Goal: Task Accomplishment & Management: Manage account settings

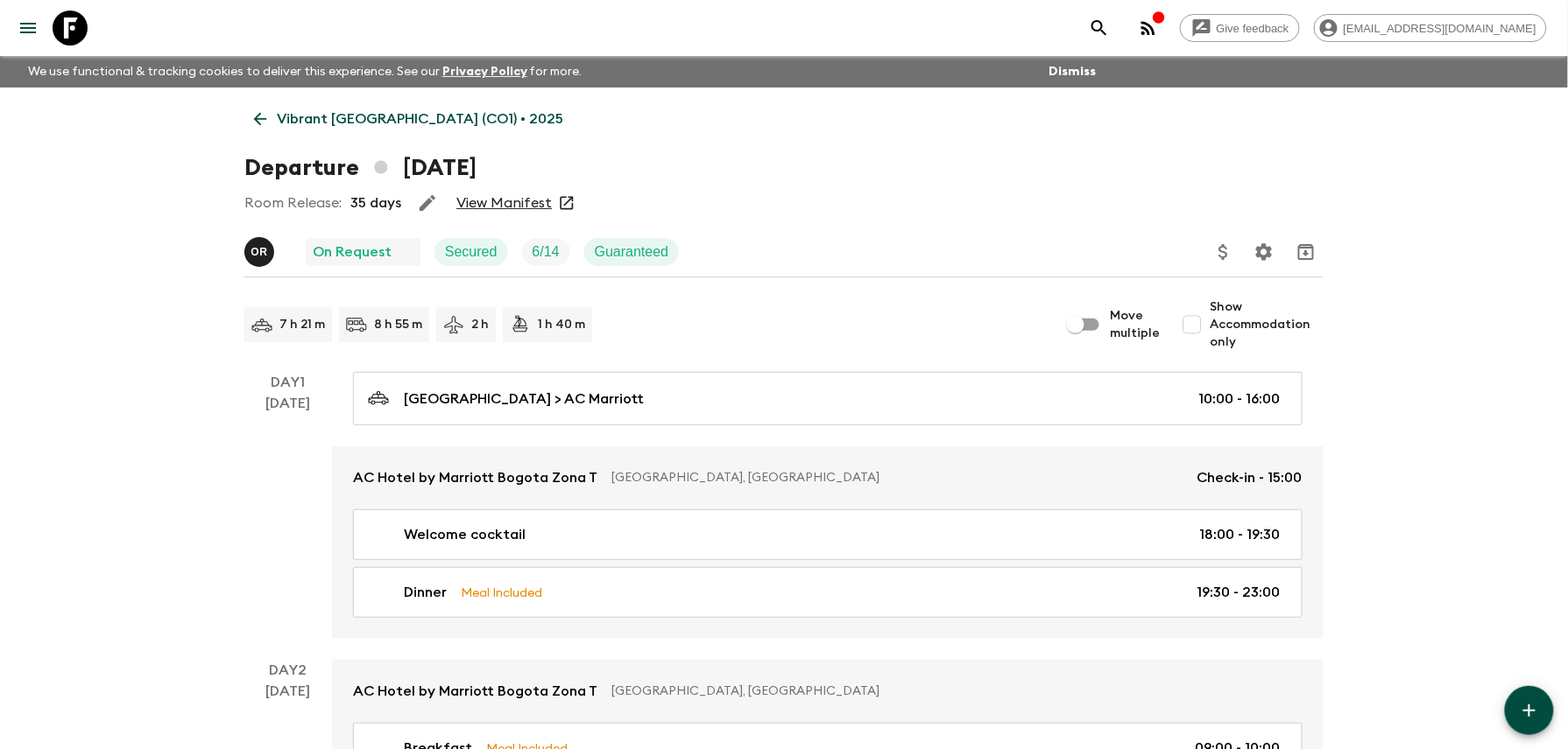
click at [261, 119] on icon at bounding box center [260, 119] width 13 height 13
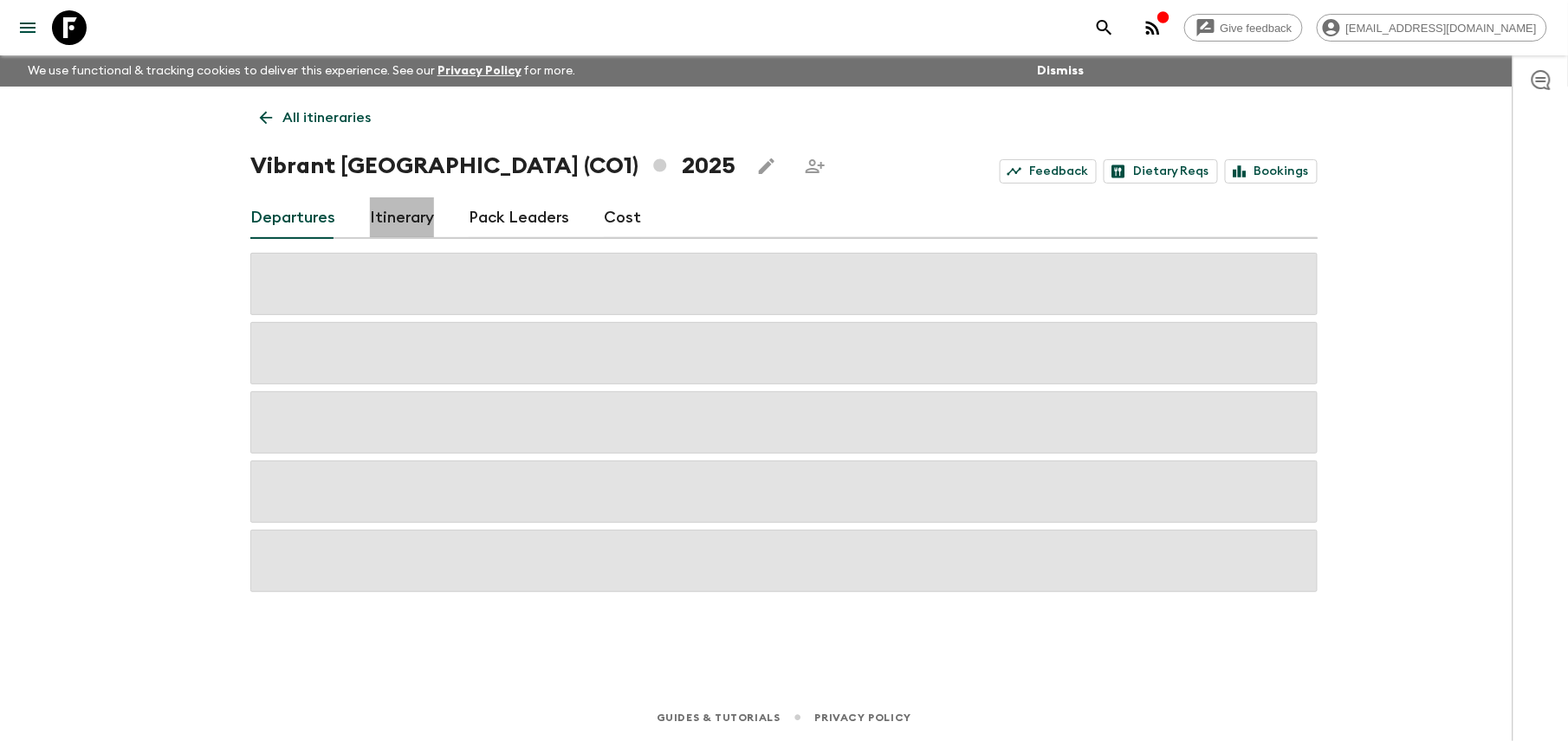
click at [410, 226] on link "Itinerary" at bounding box center [402, 218] width 64 height 42
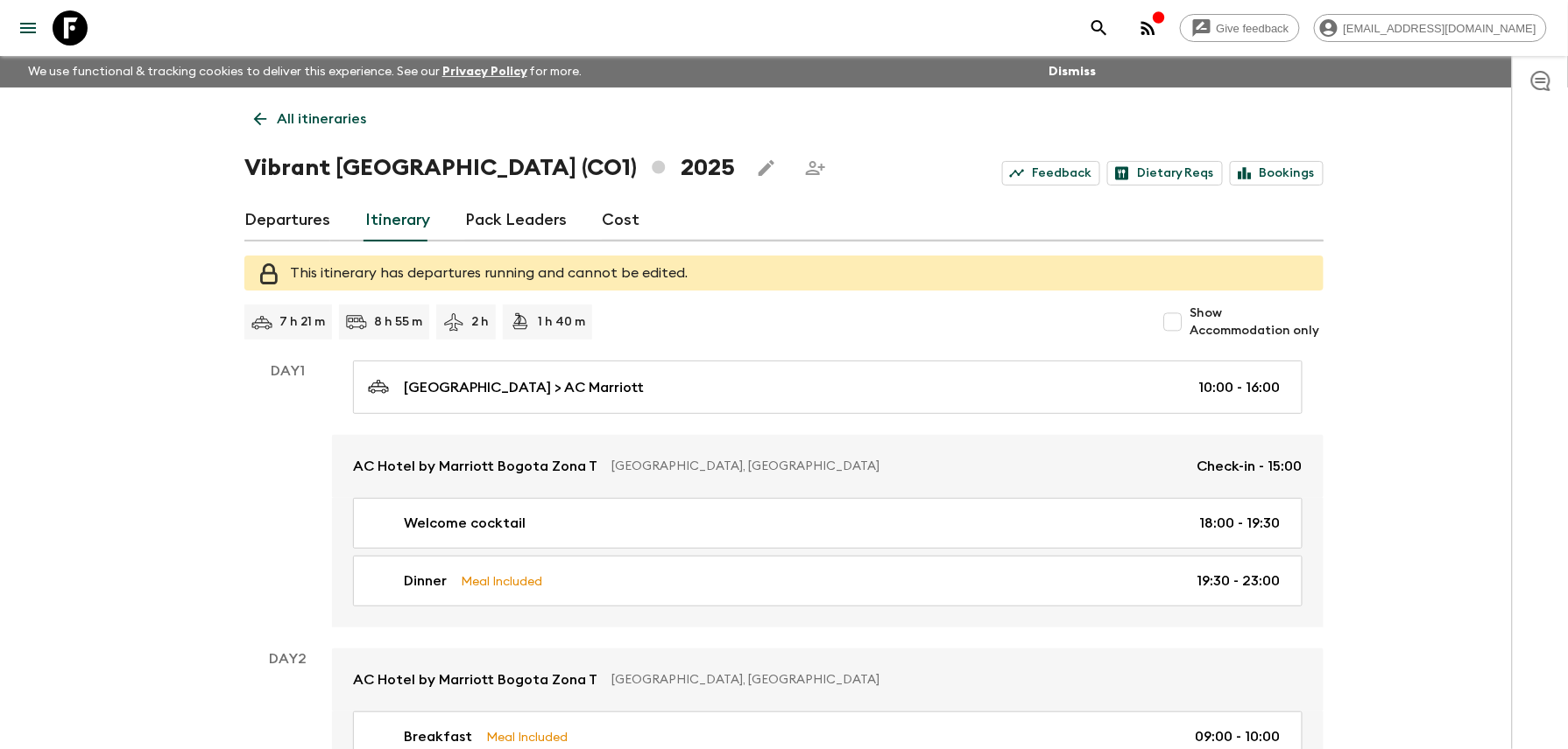
click at [313, 226] on link "Departures" at bounding box center [287, 220] width 86 height 42
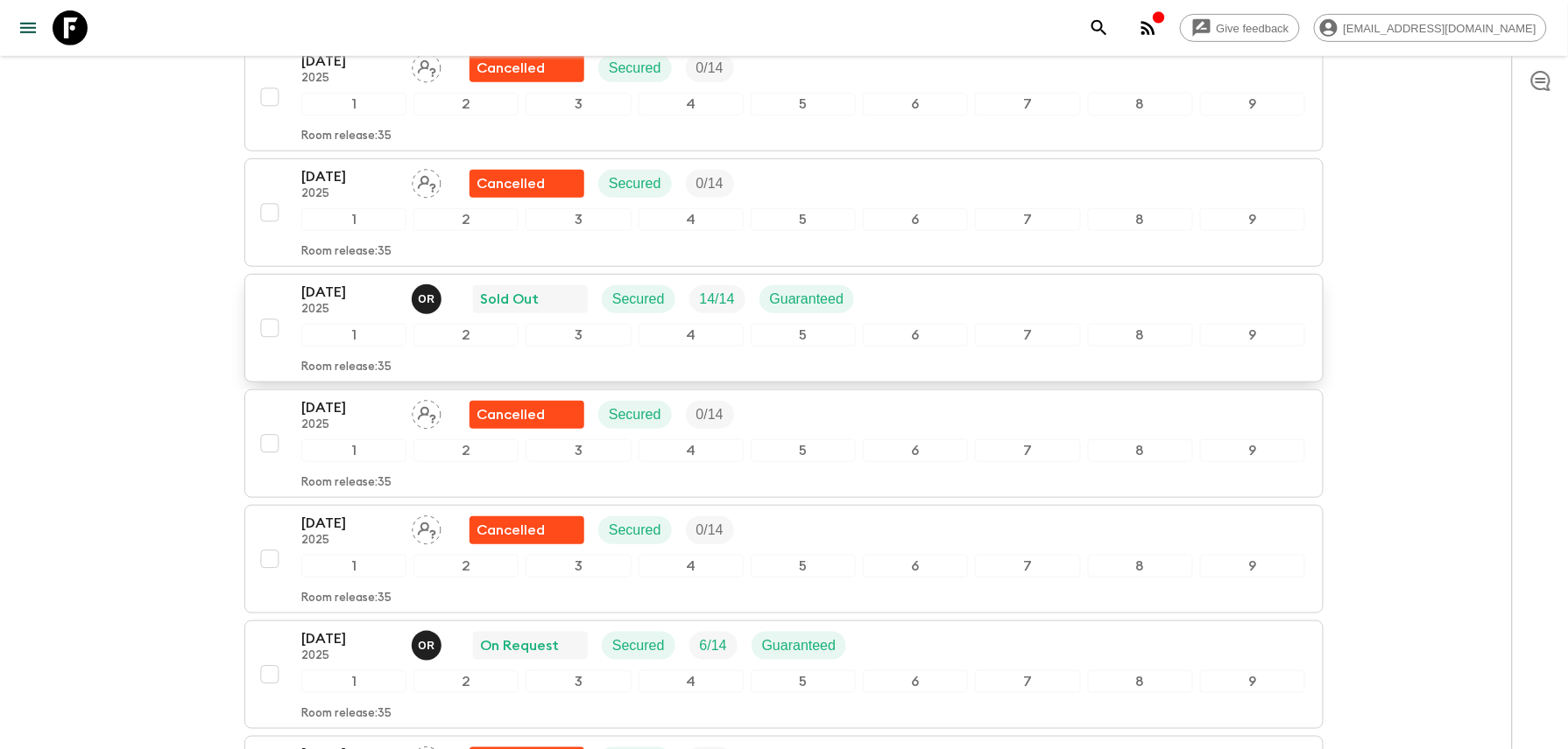
scroll to position [351, 0]
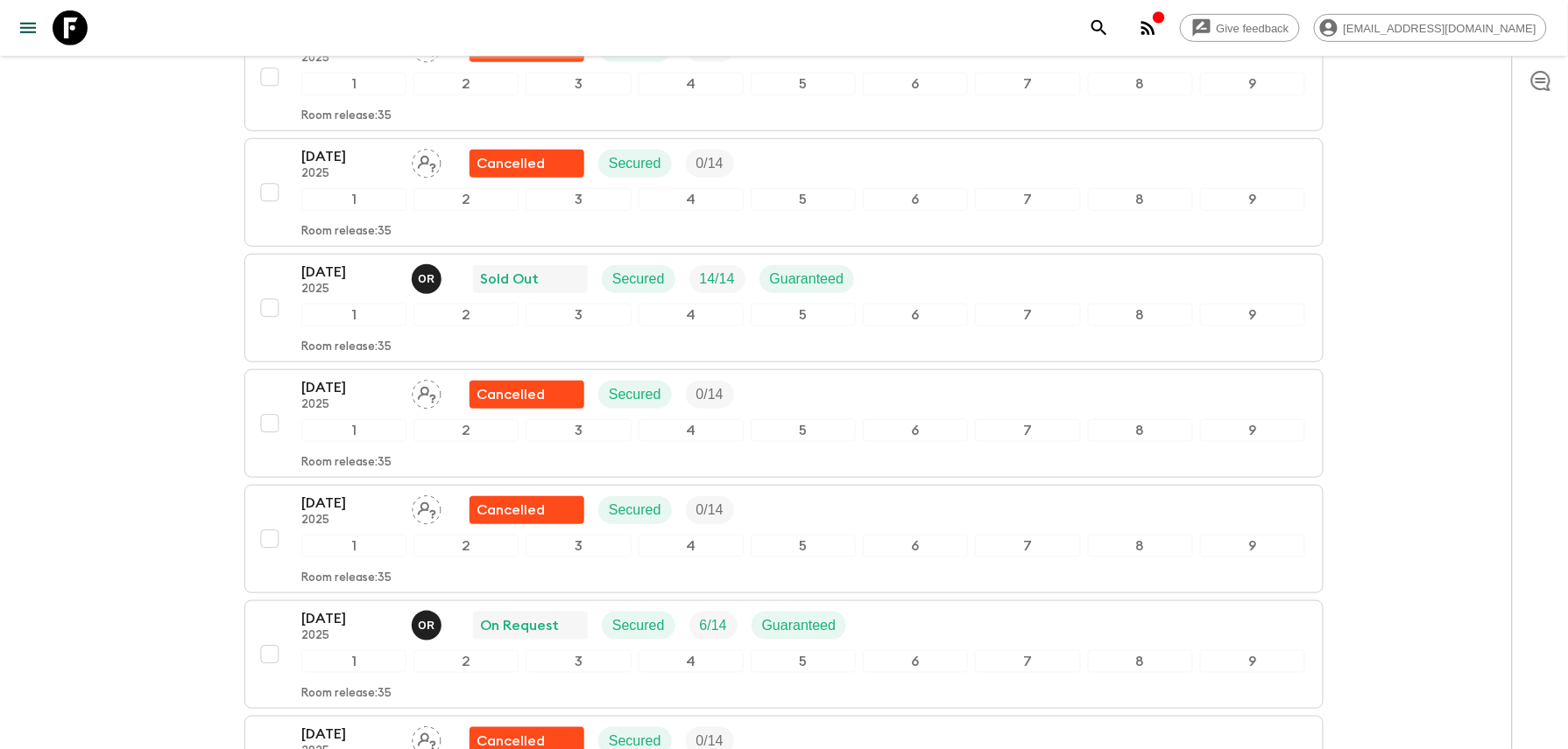
drag, startPoint x: 344, startPoint y: 279, endPoint x: 368, endPoint y: 288, distance: 25.6
click at [344, 279] on p "[DATE]" at bounding box center [349, 272] width 96 height 21
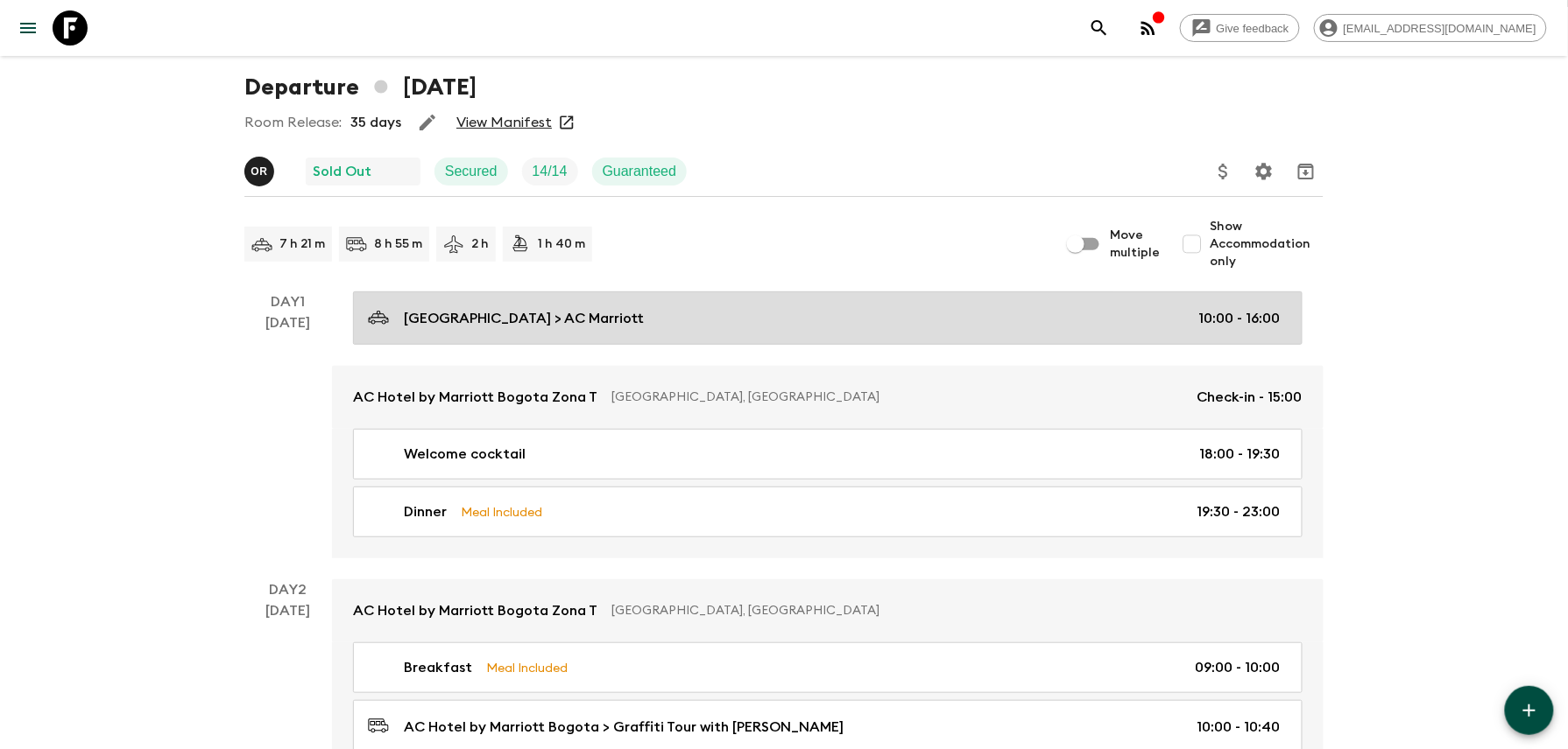
scroll to position [116, 0]
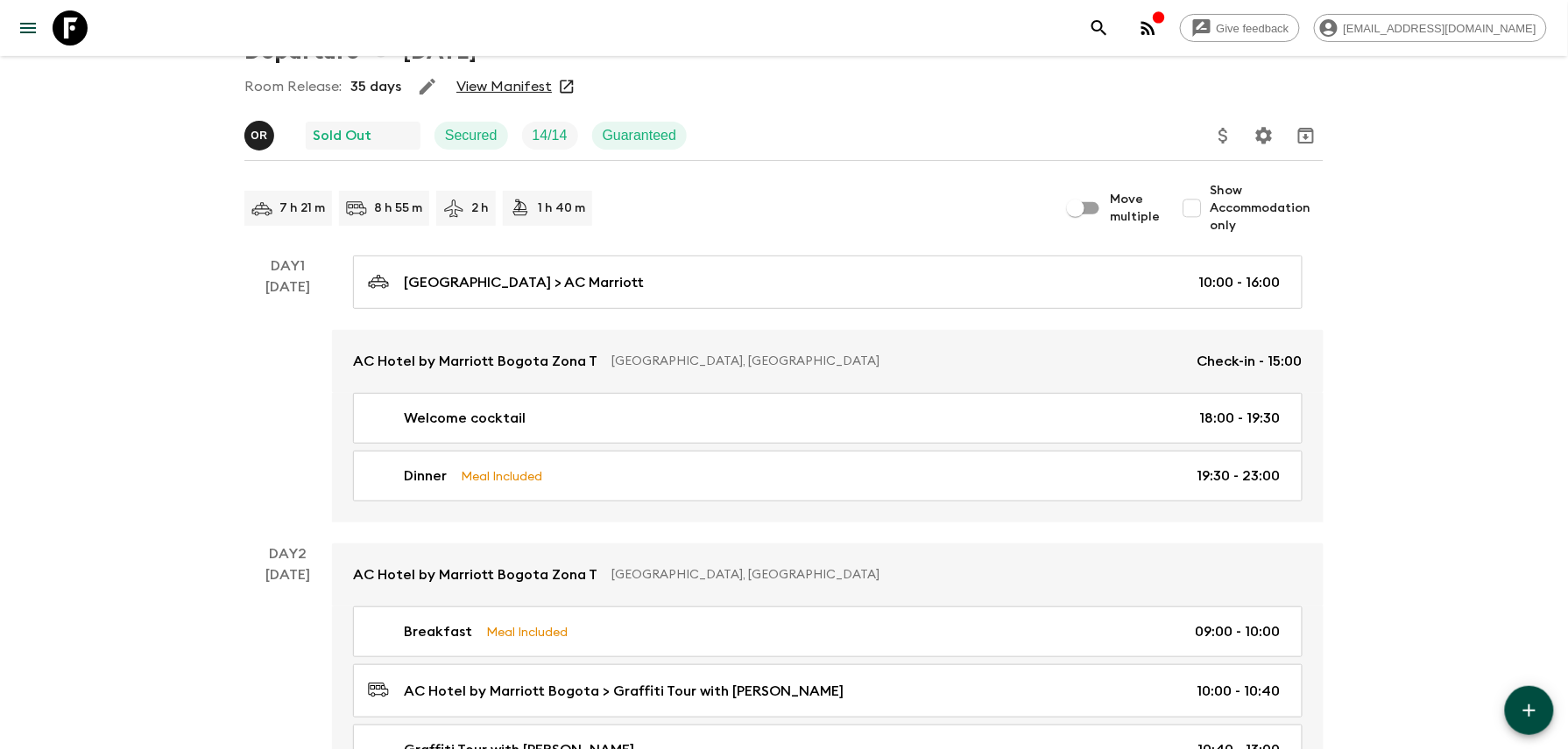
click at [527, 92] on link "View Manifest" at bounding box center [503, 86] width 95 height 18
